Goal: Find specific page/section: Locate a particular part of the current website

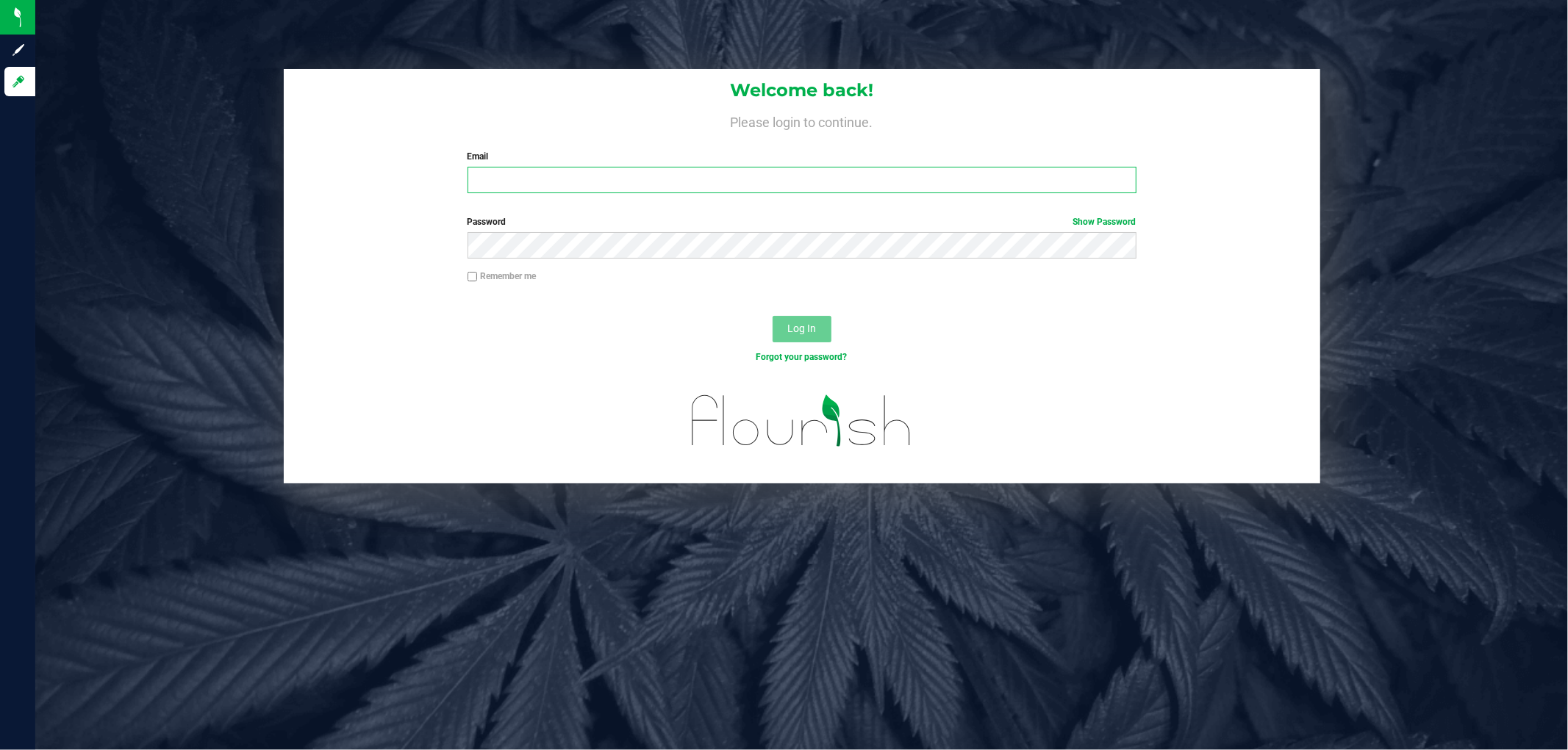
click at [555, 179] on input "Email" at bounding box center [801, 180] width 669 height 26
paste input "[EMAIL_ADDRESS][DOMAIN_NAME]"
type input "[EMAIL_ADDRESS][DOMAIN_NAME]"
click at [773, 316] on button "Log In" at bounding box center [802, 329] width 59 height 26
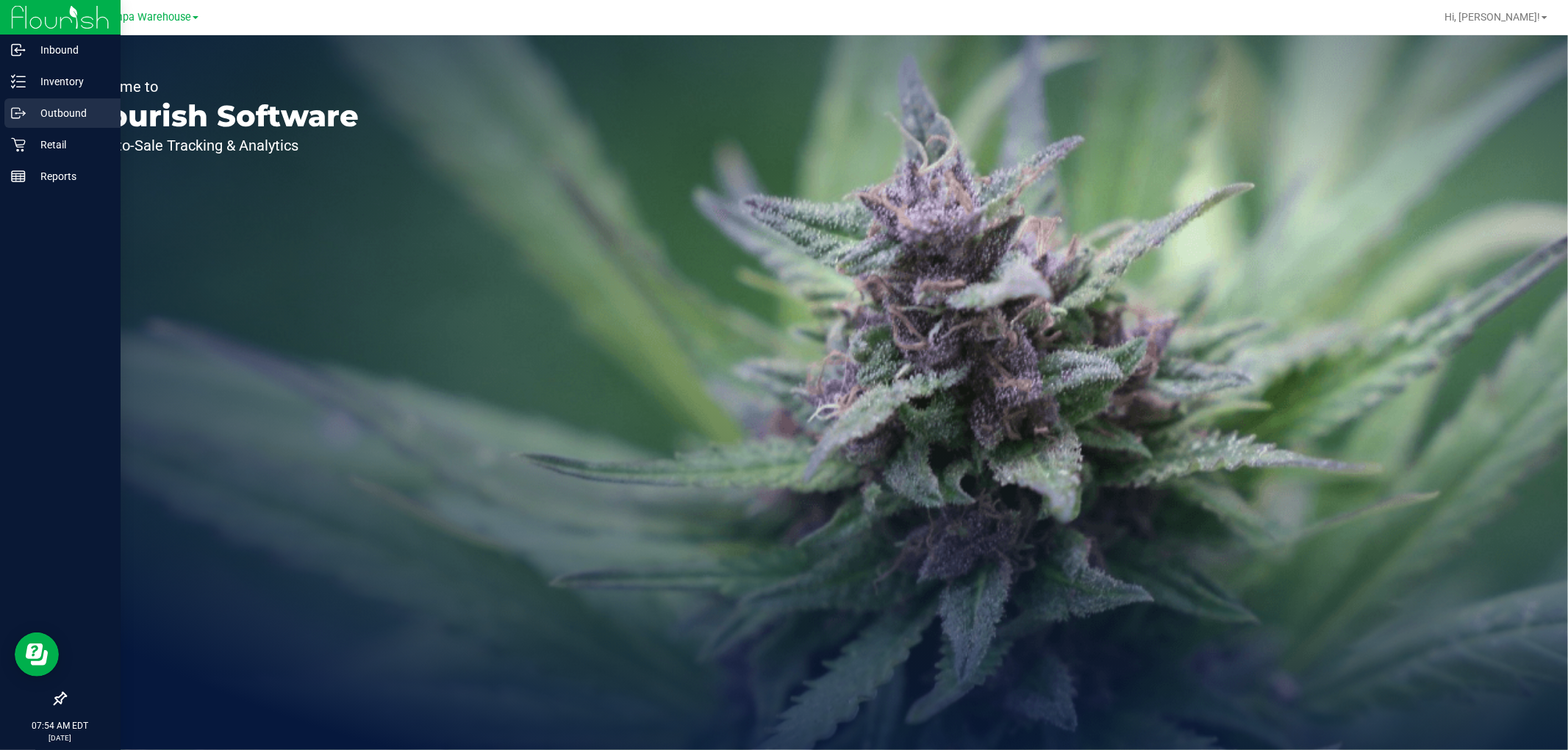
click at [46, 118] on p "Outbound" at bounding box center [70, 113] width 89 height 18
click at [54, 83] on p "Inventory" at bounding box center [70, 82] width 89 height 18
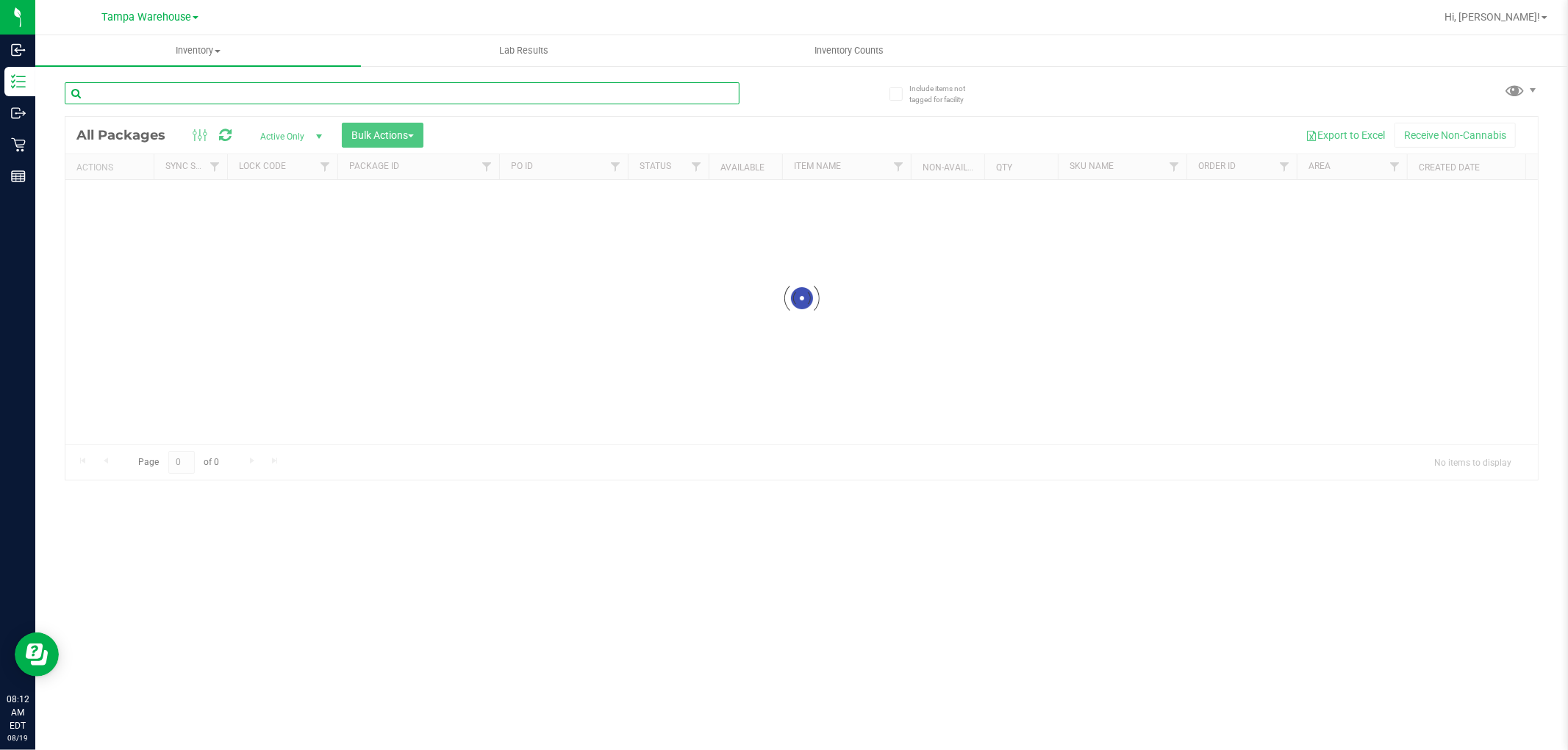
click at [265, 94] on input "text" at bounding box center [402, 93] width 675 height 22
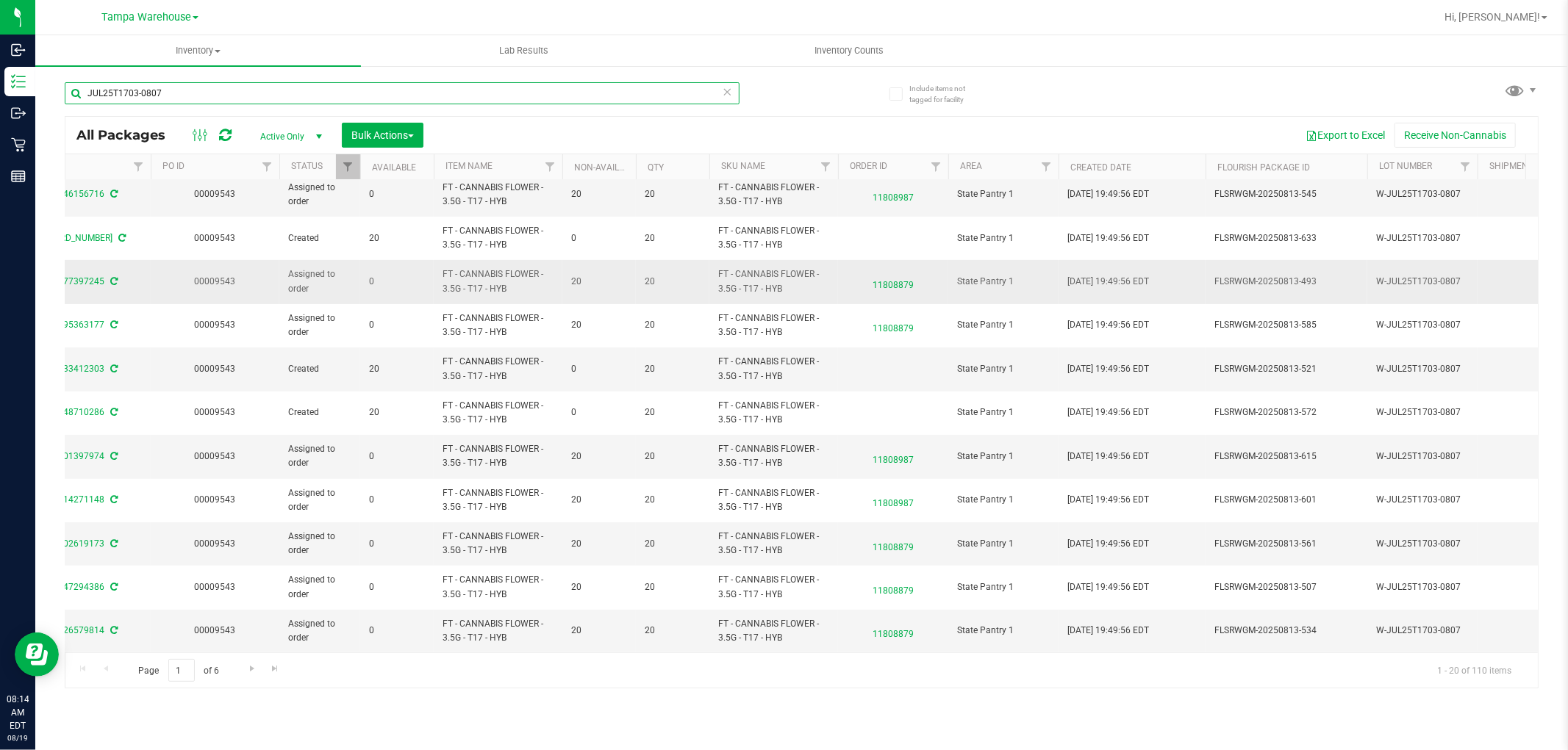
scroll to position [413, 349]
type input "JUL25T1703-0807"
click at [252, 665] on span "Go to the next page" at bounding box center [252, 668] width 12 height 12
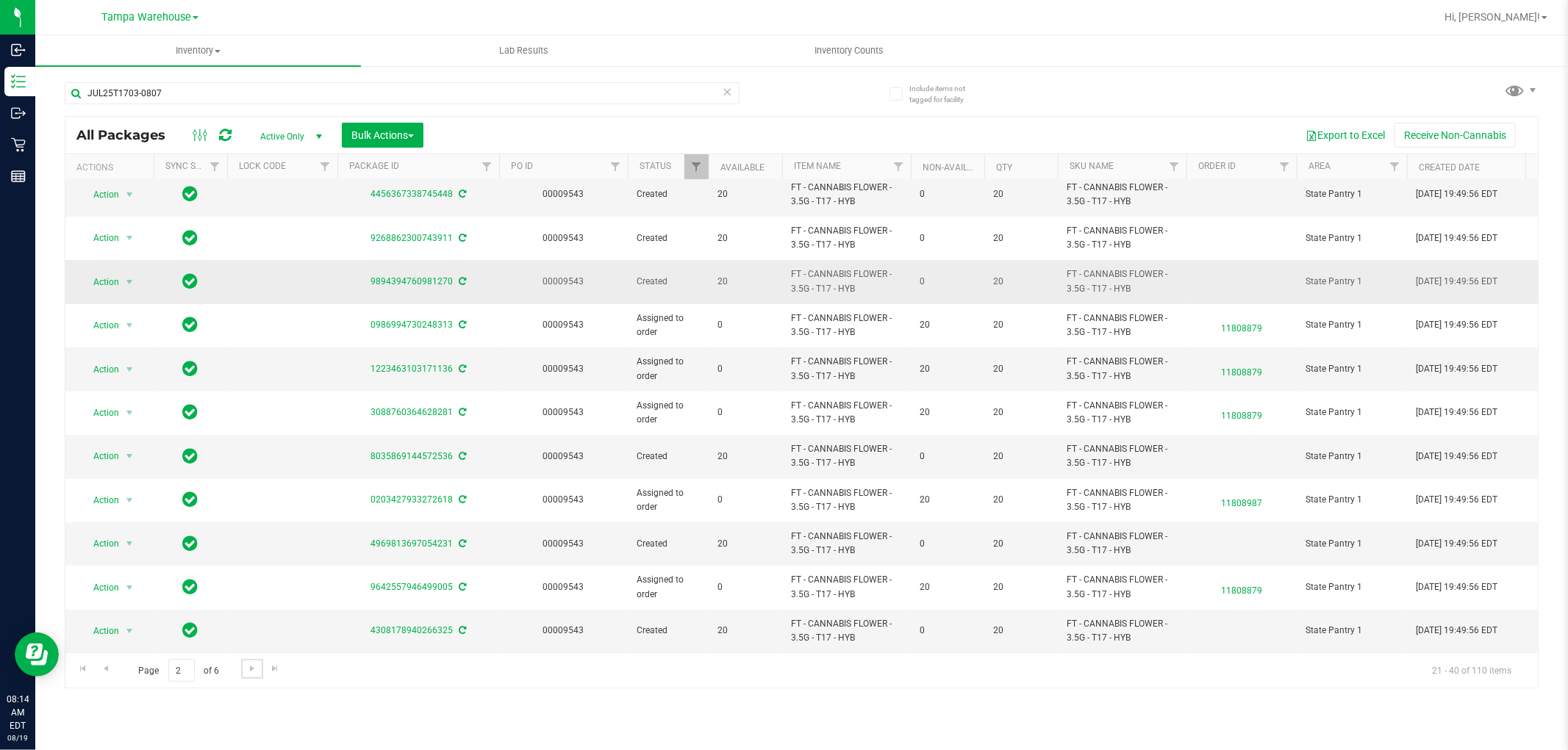
scroll to position [413, 0]
click at [250, 670] on span "Go to the next page" at bounding box center [252, 668] width 12 height 12
click at [255, 671] on span "Go to the next page" at bounding box center [252, 668] width 12 height 12
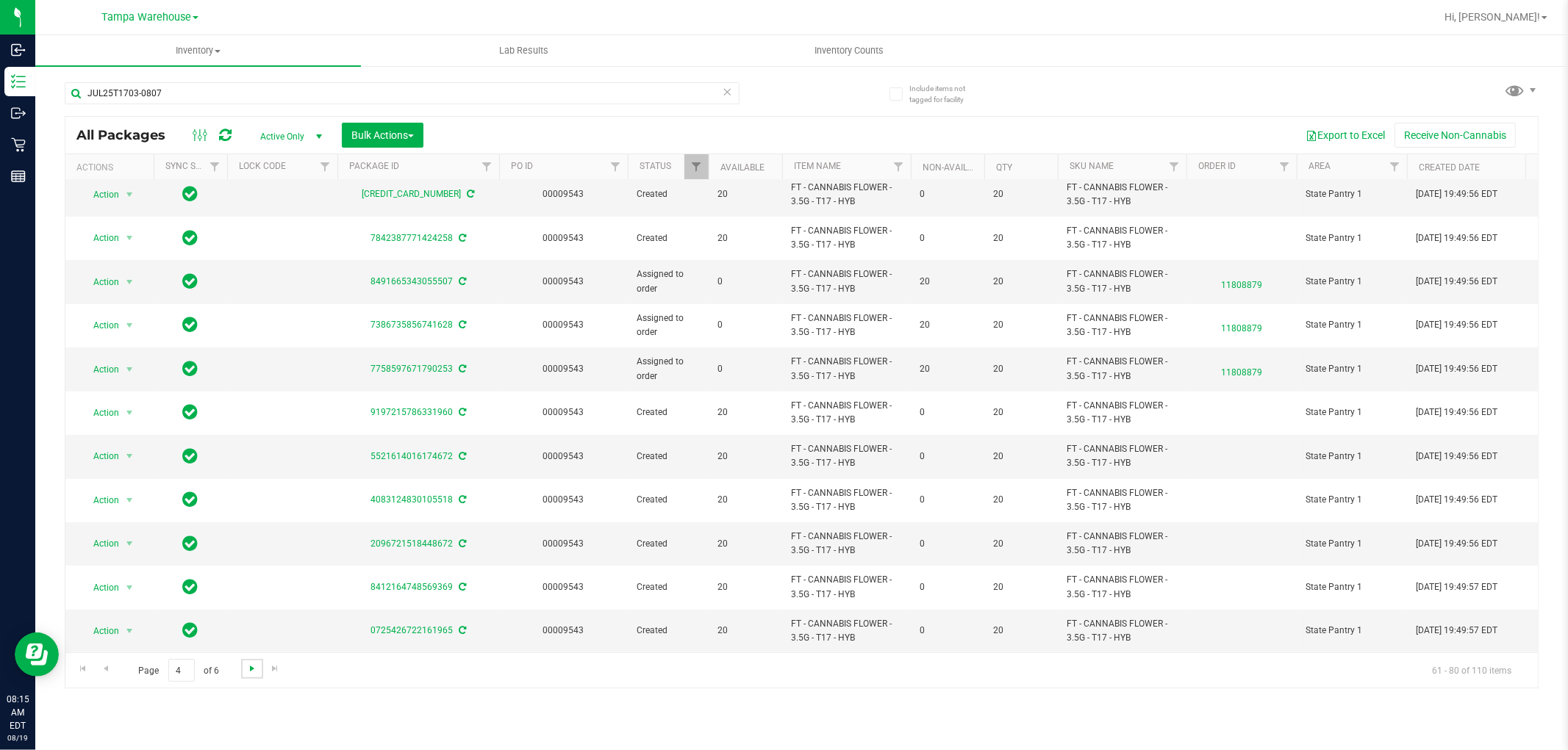
click at [249, 672] on span "Go to the next page" at bounding box center [252, 668] width 12 height 12
click at [249, 669] on span "Go to the next page" at bounding box center [252, 668] width 12 height 12
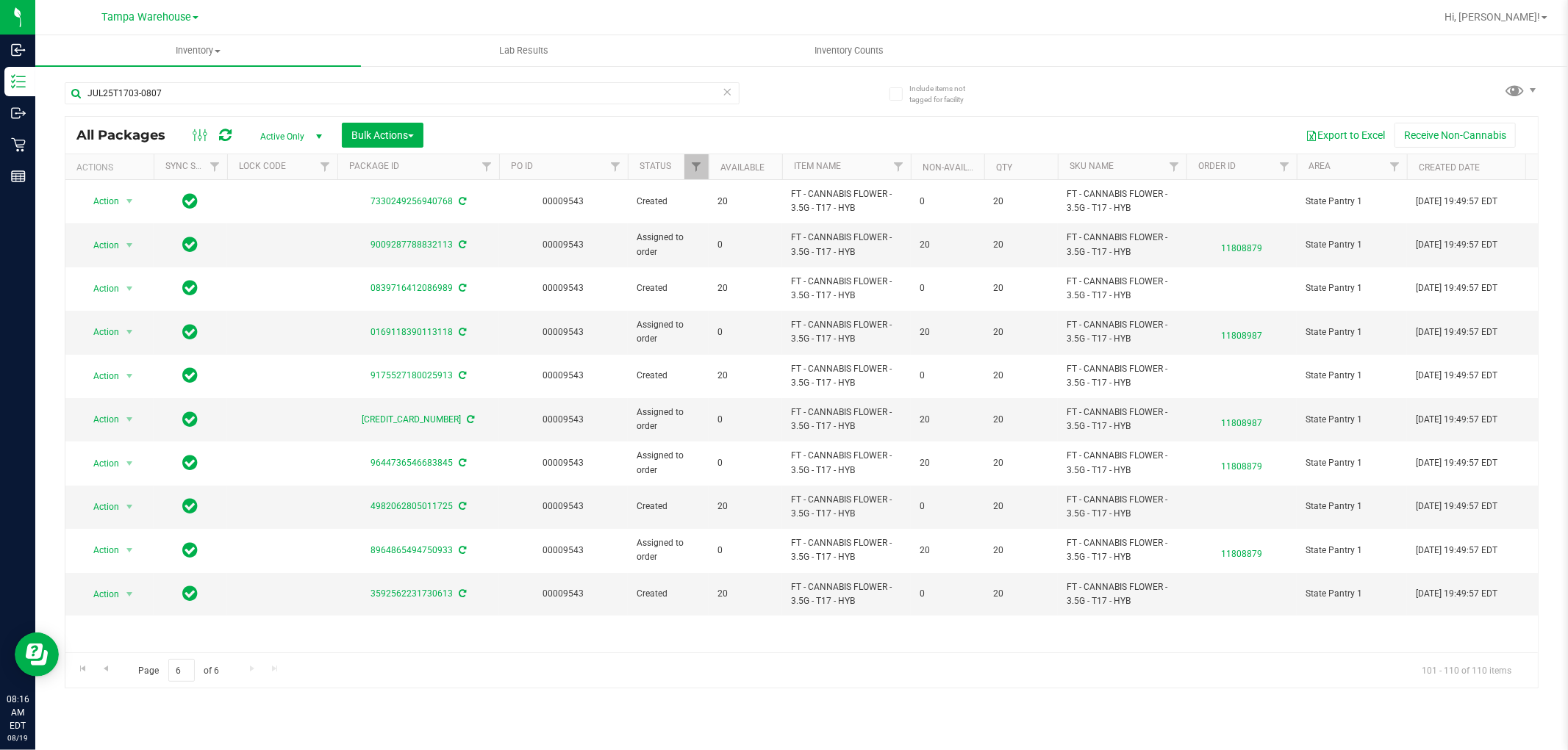
click at [1174, 81] on div "JUL25T1703-0807 All Packages Active Only Active Only Lab Samples Locked All Ext…" at bounding box center [801, 378] width 1474 height 620
